Goal: Download file/media

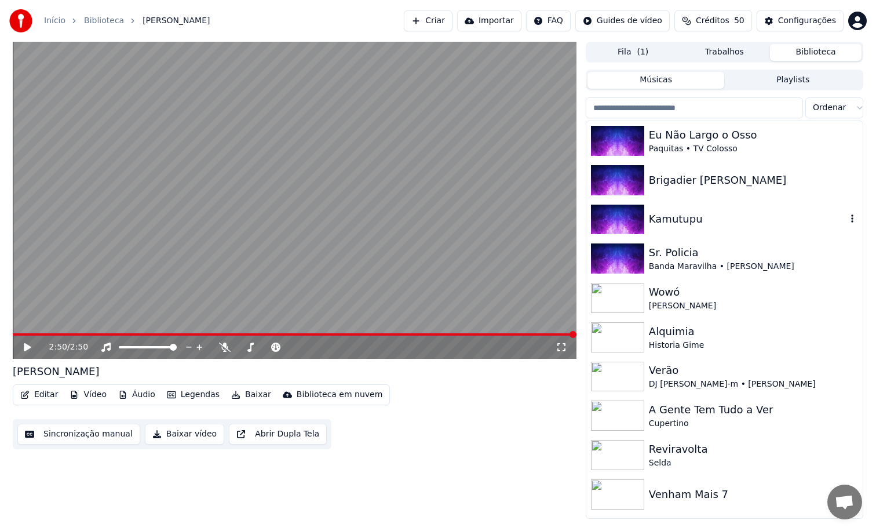
click at [718, 235] on div "Kamutupu" at bounding box center [724, 219] width 276 height 39
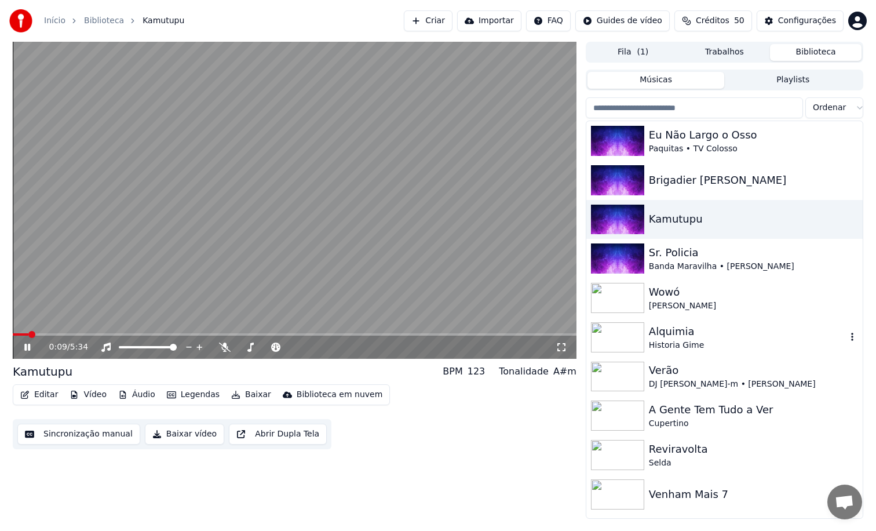
click at [681, 349] on div "Historia Gime" at bounding box center [748, 346] width 198 height 12
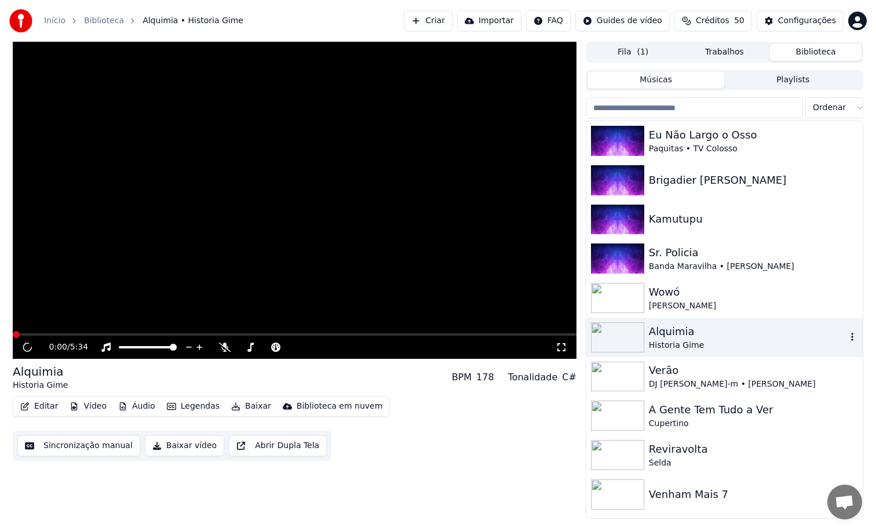
click at [681, 349] on div "Historia Gime" at bounding box center [748, 346] width 198 height 12
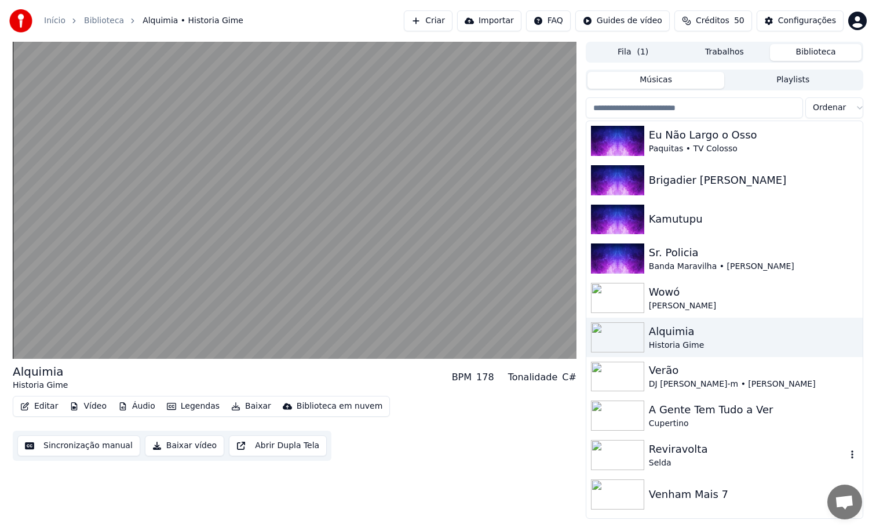
click at [699, 451] on div "Reviravolta" at bounding box center [748, 449] width 198 height 16
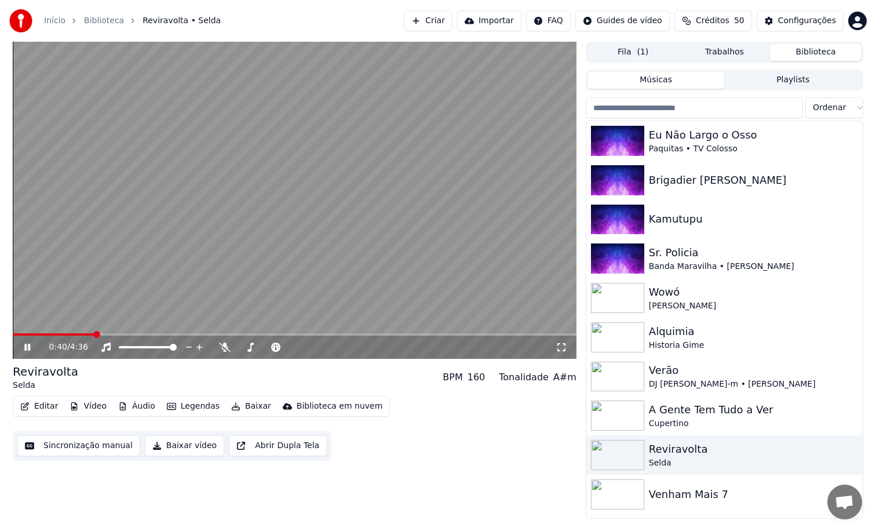
click at [94, 334] on span at bounding box center [54, 334] width 82 height 2
click at [13, 331] on span at bounding box center [16, 334] width 7 height 7
click at [228, 348] on icon at bounding box center [225, 346] width 12 height 9
click at [114, 331] on video at bounding box center [295, 200] width 564 height 317
click at [114, 333] on span at bounding box center [64, 334] width 102 height 2
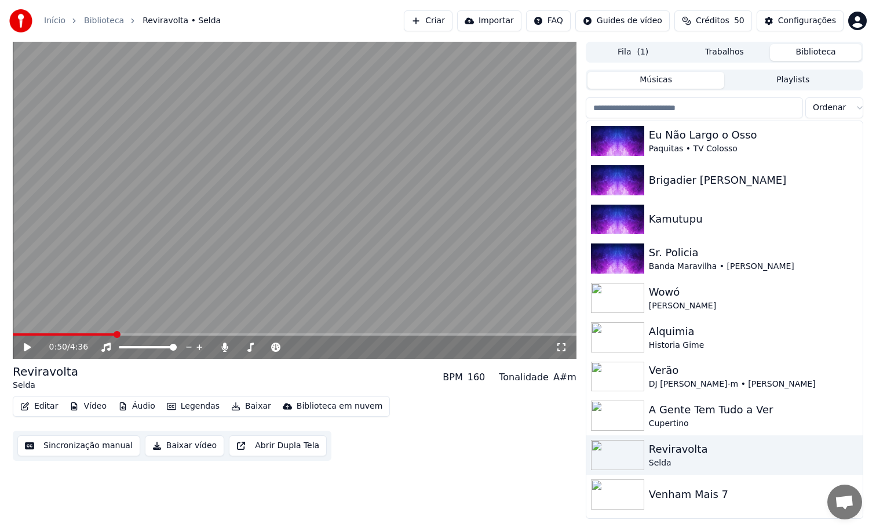
click at [108, 335] on span at bounding box center [64, 334] width 102 height 2
click at [141, 301] on video at bounding box center [295, 200] width 564 height 317
click at [103, 334] on span at bounding box center [58, 334] width 90 height 2
click at [107, 334] on span at bounding box center [60, 334] width 94 height 2
click at [100, 334] on span at bounding box center [56, 334] width 87 height 2
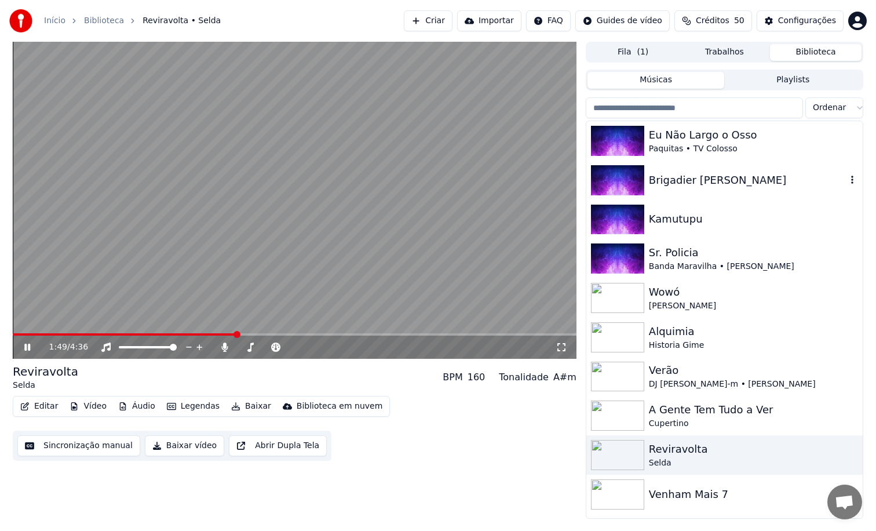
click at [716, 194] on div "Brigadier [PERSON_NAME]" at bounding box center [724, 179] width 276 height 39
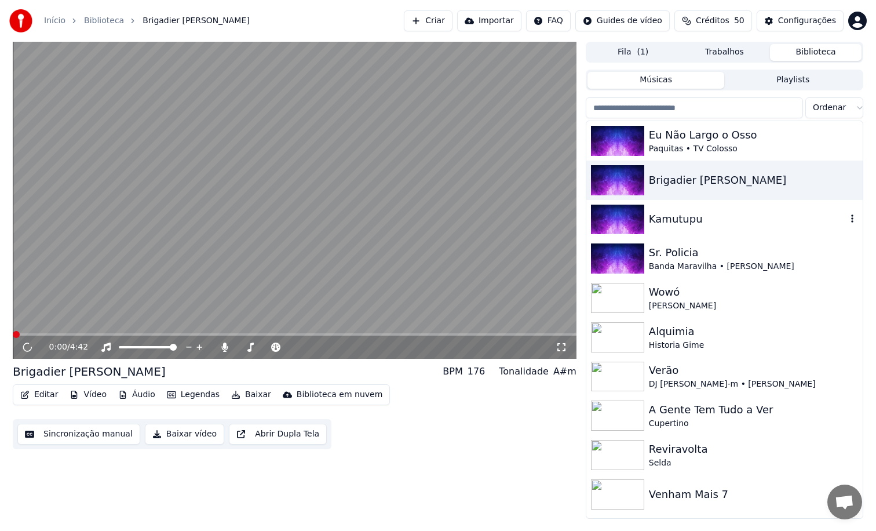
click at [699, 226] on div "Kamutupu" at bounding box center [748, 219] width 198 height 16
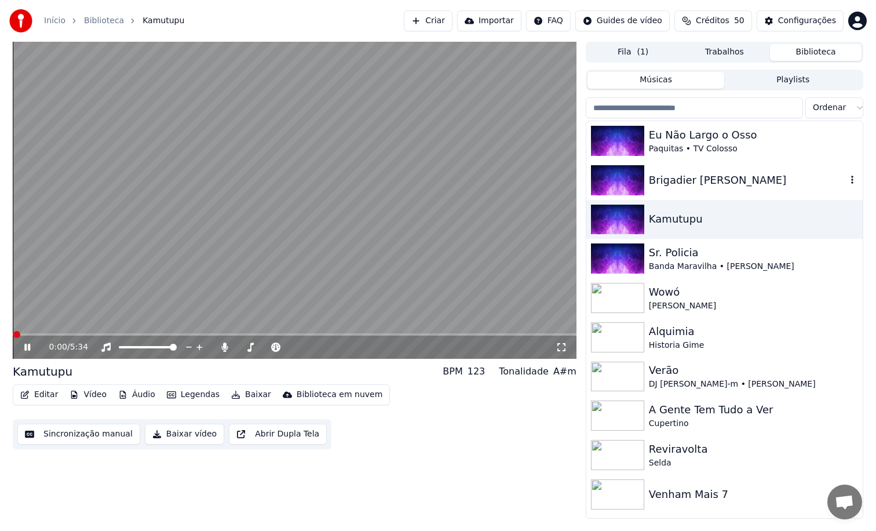
click at [703, 188] on div "Brigadier [PERSON_NAME]" at bounding box center [724, 179] width 276 height 39
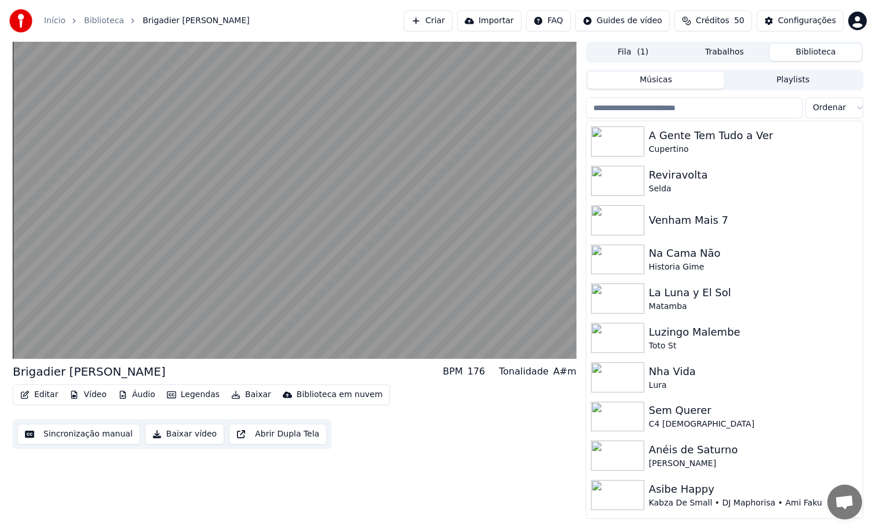
scroll to position [276, 0]
click at [687, 217] on div "Venham Mais 7" at bounding box center [748, 218] width 198 height 16
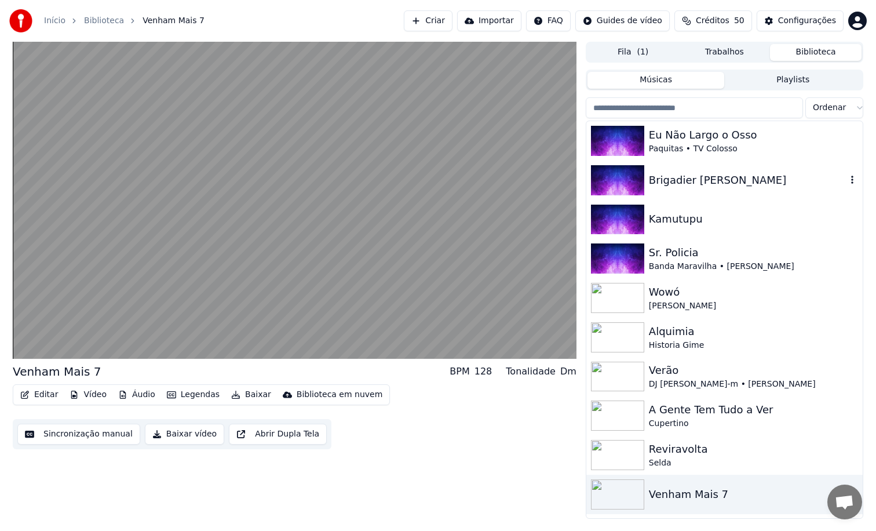
click at [679, 184] on div "Brigadier [PERSON_NAME]" at bounding box center [748, 180] width 198 height 16
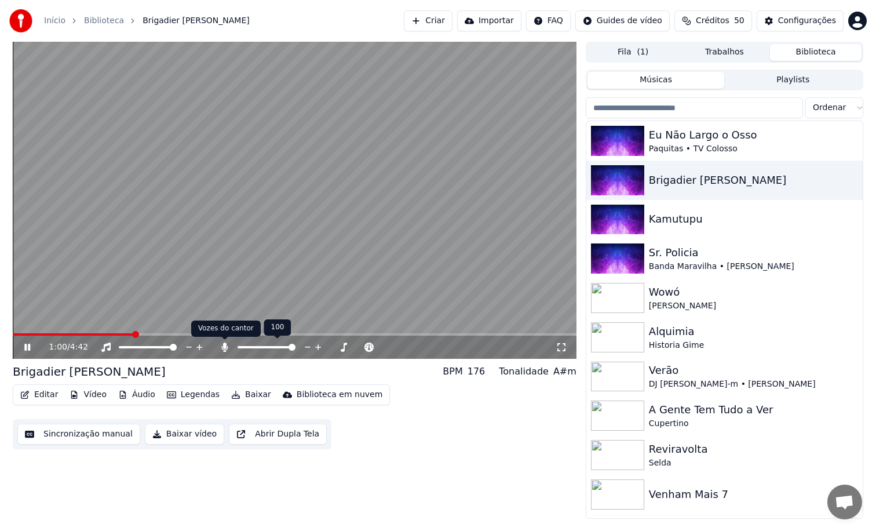
click at [225, 346] on icon at bounding box center [224, 346] width 6 height 9
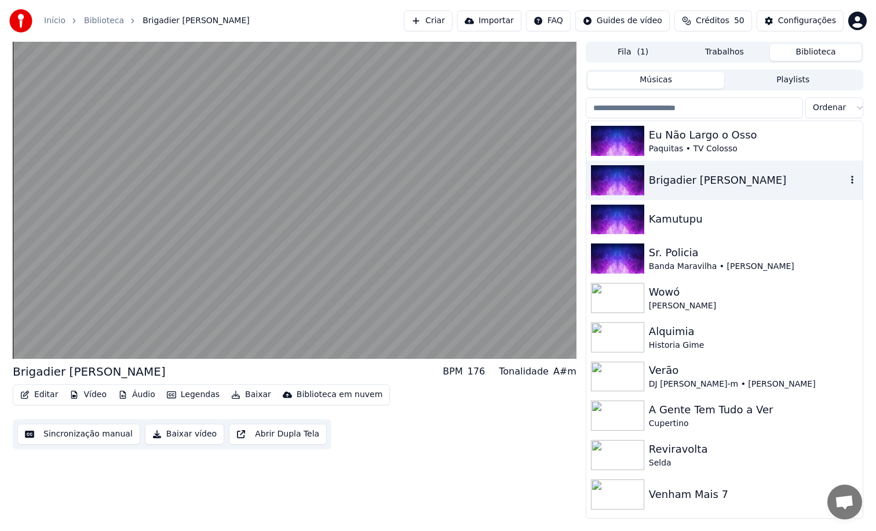
click at [847, 178] on icon "button" at bounding box center [853, 179] width 12 height 9
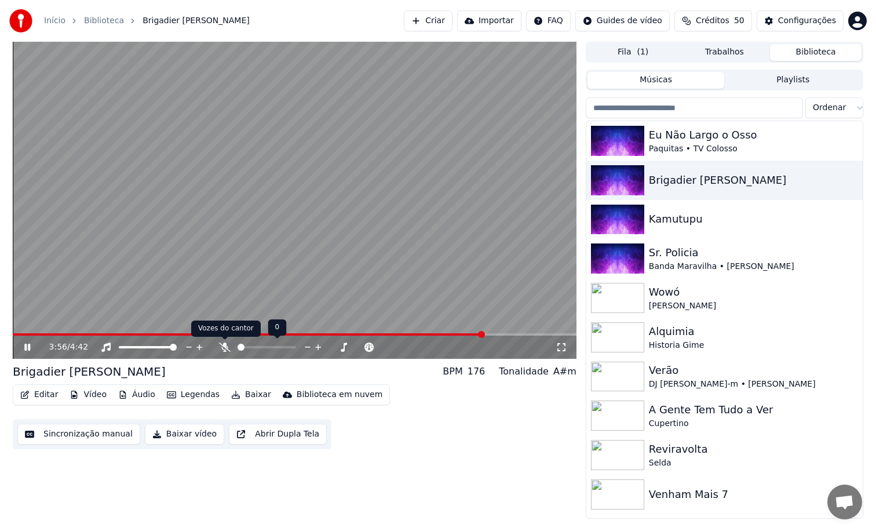
click at [224, 350] on icon at bounding box center [225, 346] width 12 height 9
click at [192, 435] on button "Baixar vídeo" at bounding box center [184, 434] width 79 height 21
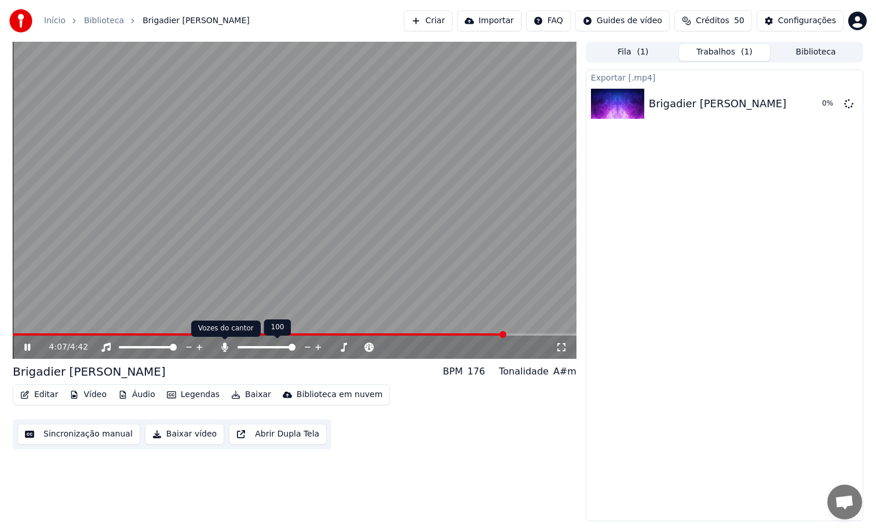
click at [222, 346] on icon at bounding box center [225, 346] width 12 height 9
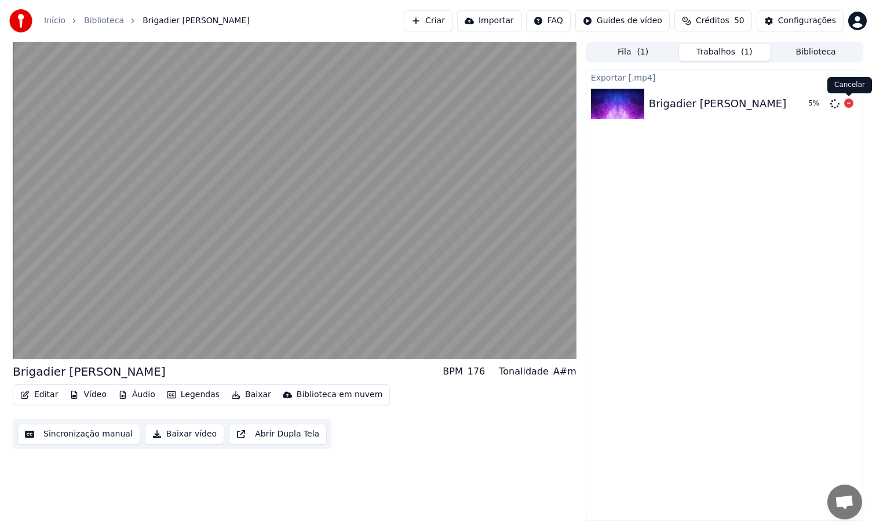
click at [850, 105] on icon at bounding box center [848, 102] width 9 height 9
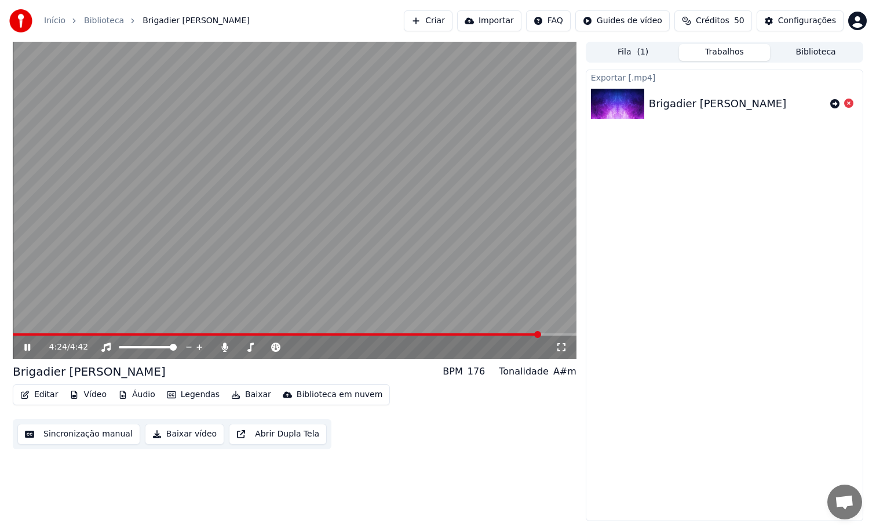
click at [45, 394] on button "Editar" at bounding box center [39, 394] width 47 height 16
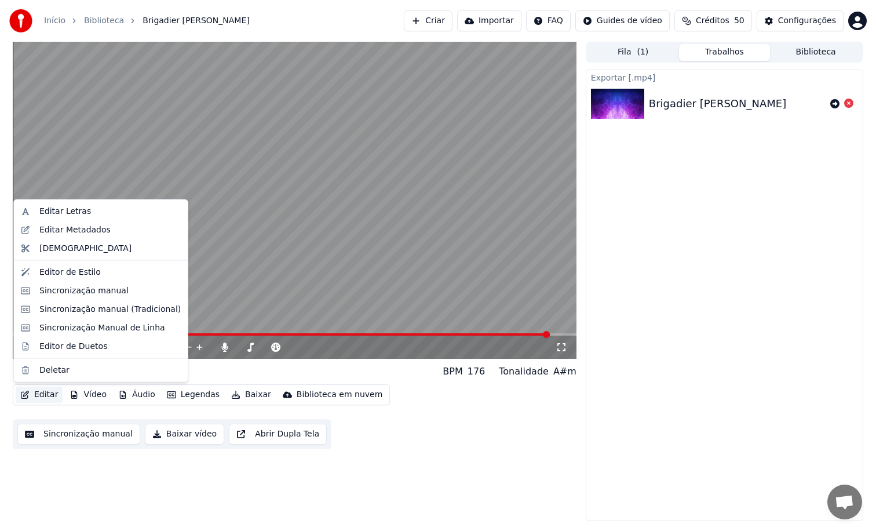
click at [253, 298] on video at bounding box center [295, 200] width 564 height 317
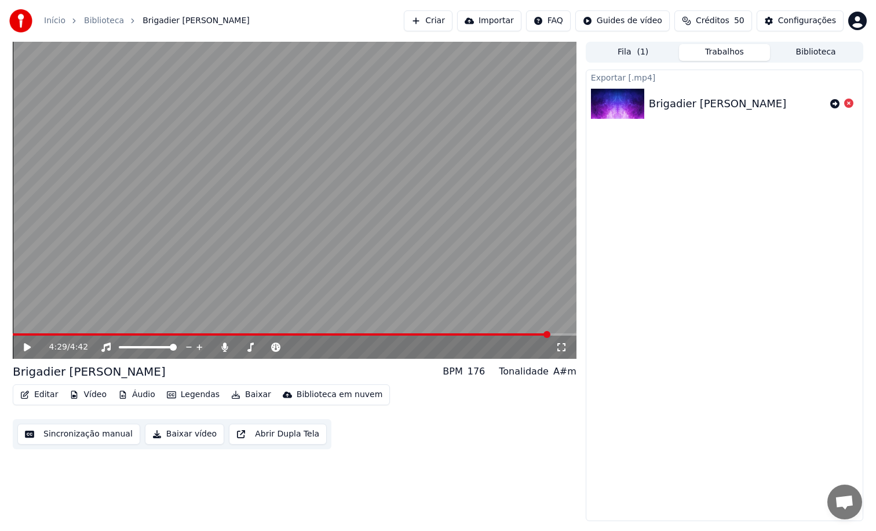
click at [253, 298] on video at bounding box center [295, 200] width 564 height 317
click at [225, 349] on icon at bounding box center [225, 346] width 12 height 9
click at [243, 392] on button "Baixar" at bounding box center [251, 394] width 49 height 16
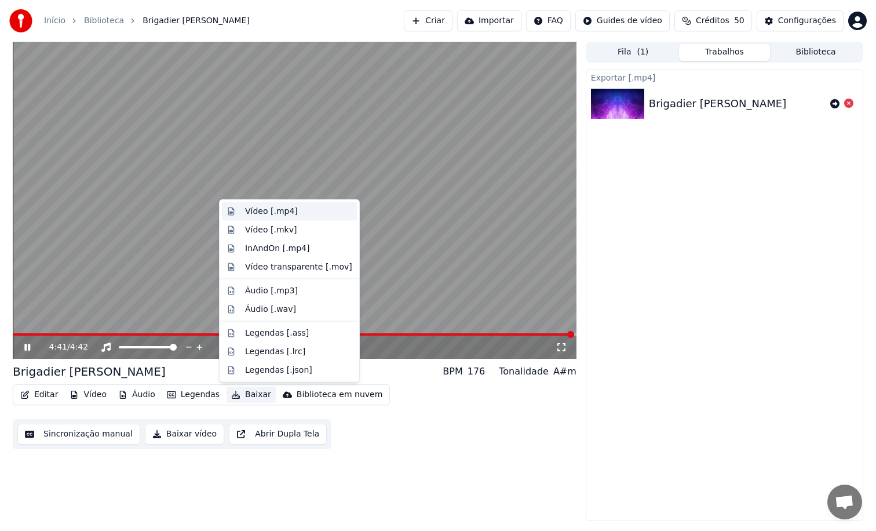
click at [280, 216] on div "Vídeo [.mp4]" at bounding box center [271, 212] width 53 height 12
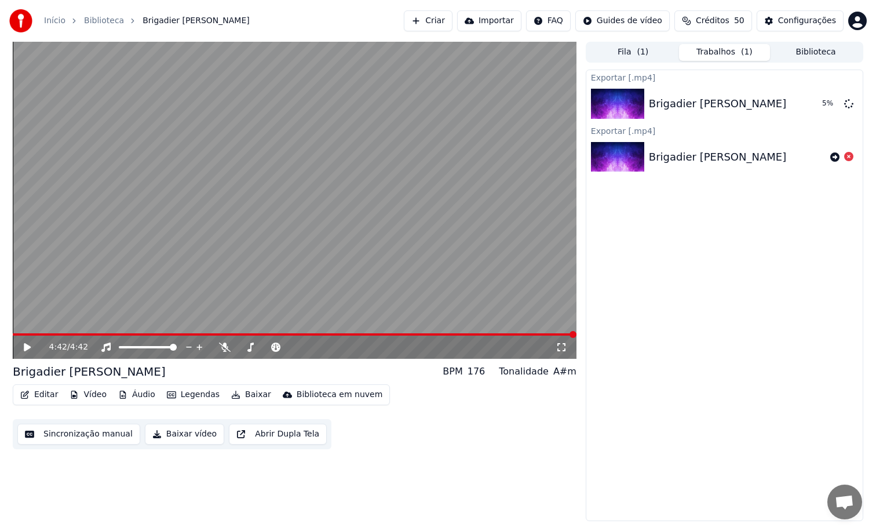
click at [640, 54] on span "( 1 )" at bounding box center [643, 52] width 12 height 12
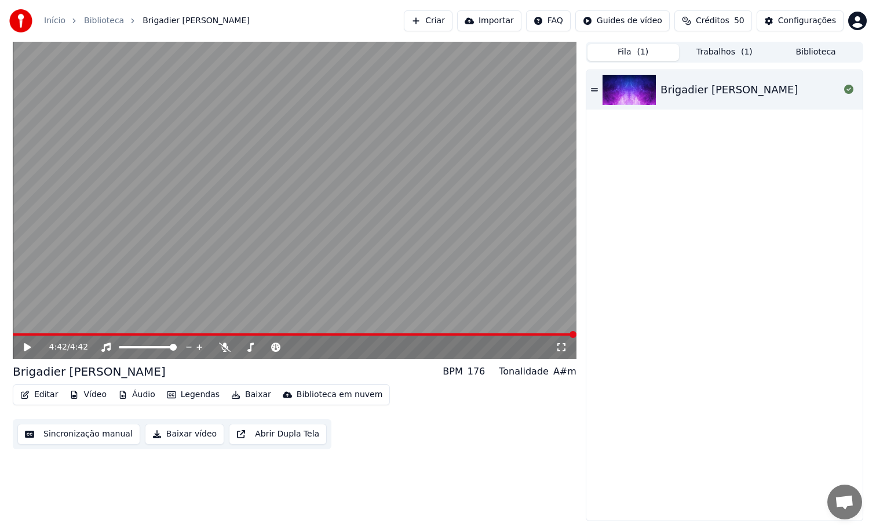
click at [720, 55] on button "Trabalhos ( 1 )" at bounding box center [725, 52] width 92 height 17
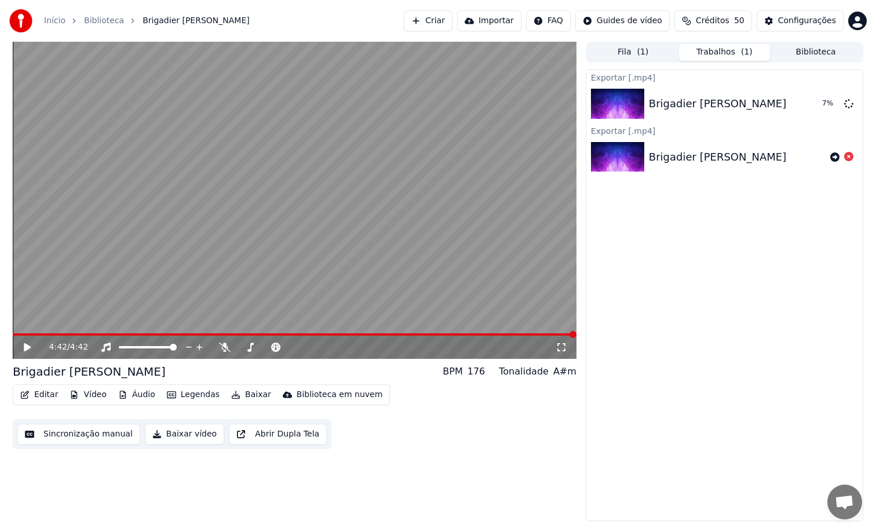
click at [809, 51] on button "Biblioteca" at bounding box center [816, 52] width 92 height 17
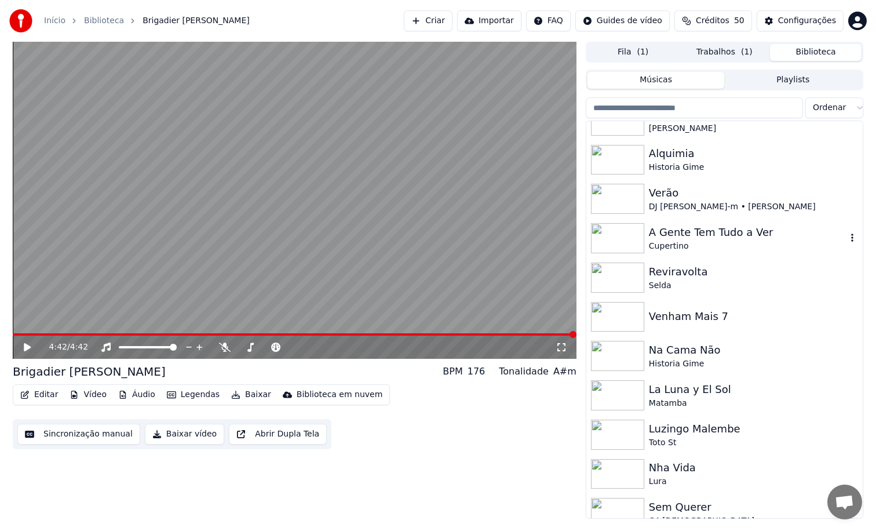
scroll to position [180, 0]
click at [715, 275] on div "Reviravolta" at bounding box center [748, 270] width 198 height 16
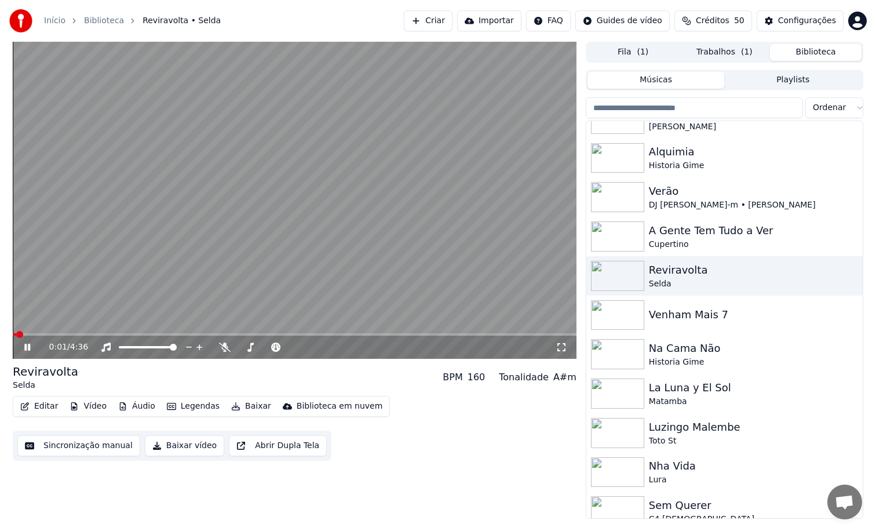
click at [53, 444] on button "Sincronização manual" at bounding box center [78, 445] width 123 height 21
